Goal: Task Accomplishment & Management: Manage account settings

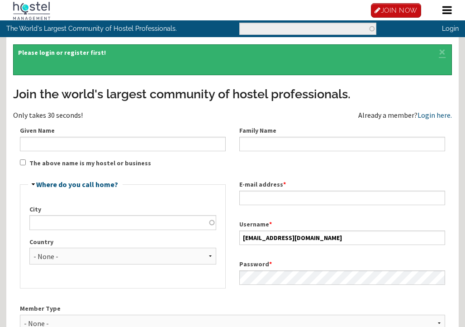
click at [431, 117] on link "Login here." at bounding box center [435, 114] width 34 height 9
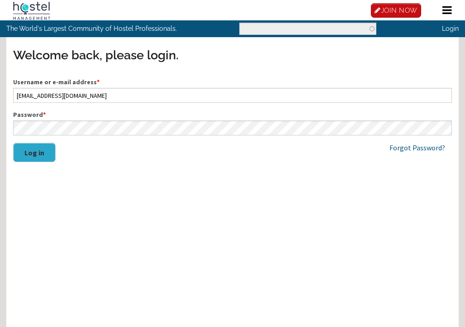
click at [25, 156] on button "Log in" at bounding box center [34, 152] width 43 height 19
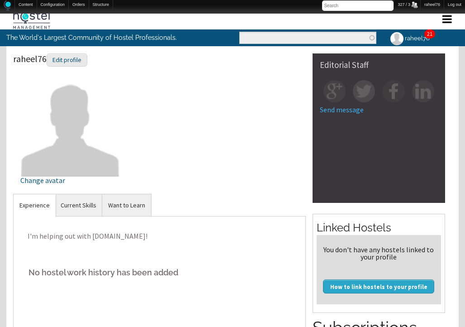
click at [428, 35] on link "21" at bounding box center [429, 33] width 5 height 7
